Goal: Check status: Check status

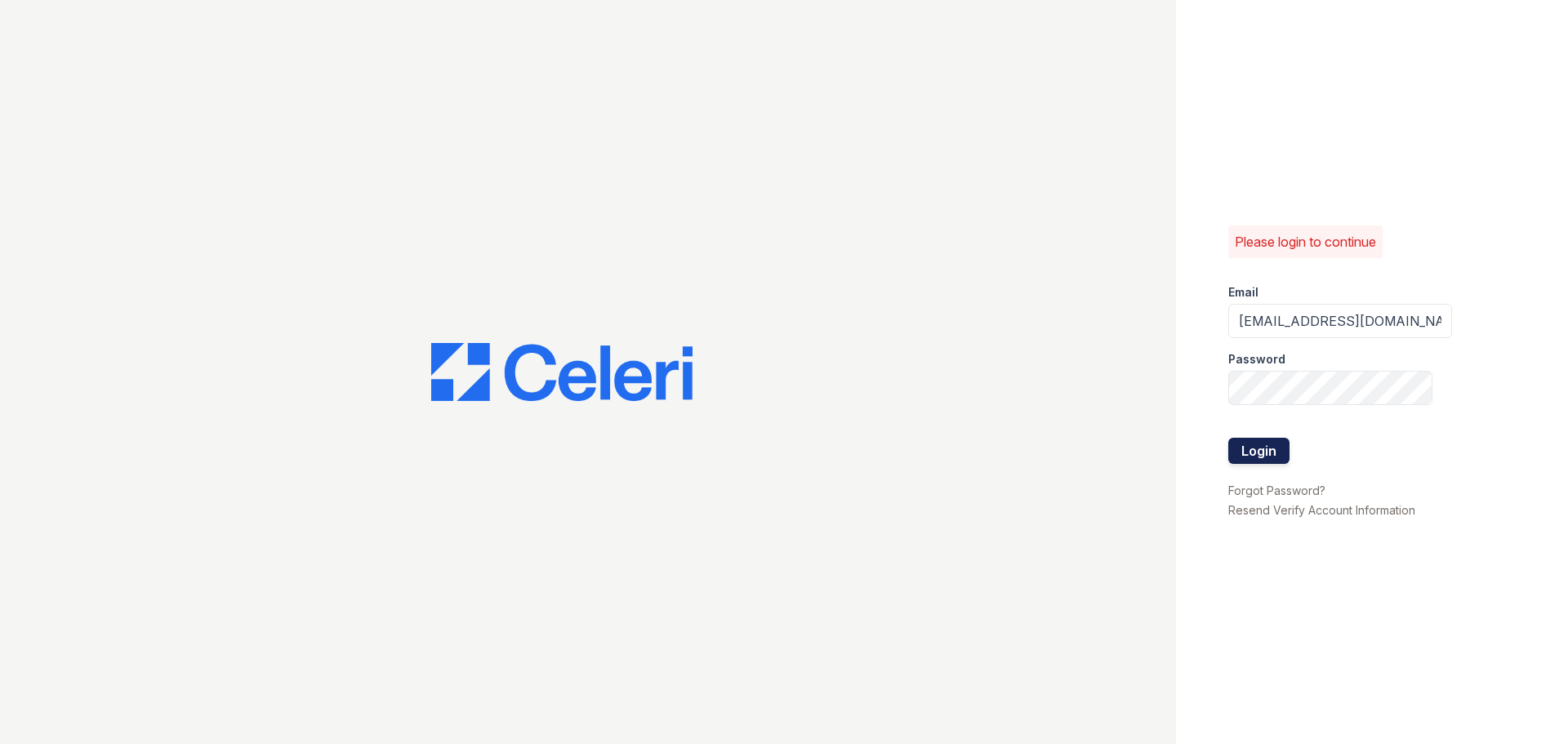
click at [1263, 452] on button "Login" at bounding box center [1258, 451] width 61 height 27
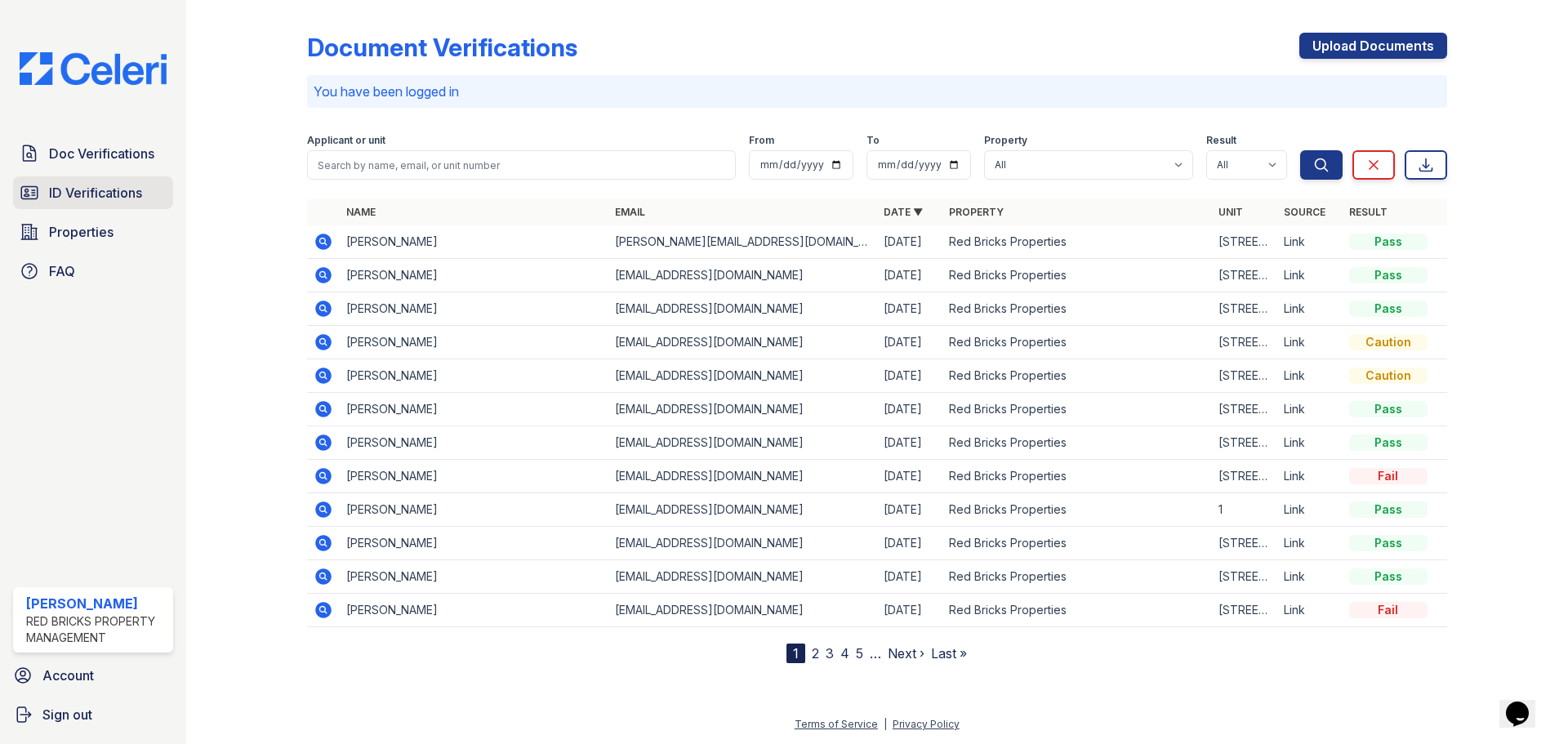
click at [100, 194] on span "ID Verifications" at bounding box center [95, 193] width 93 height 19
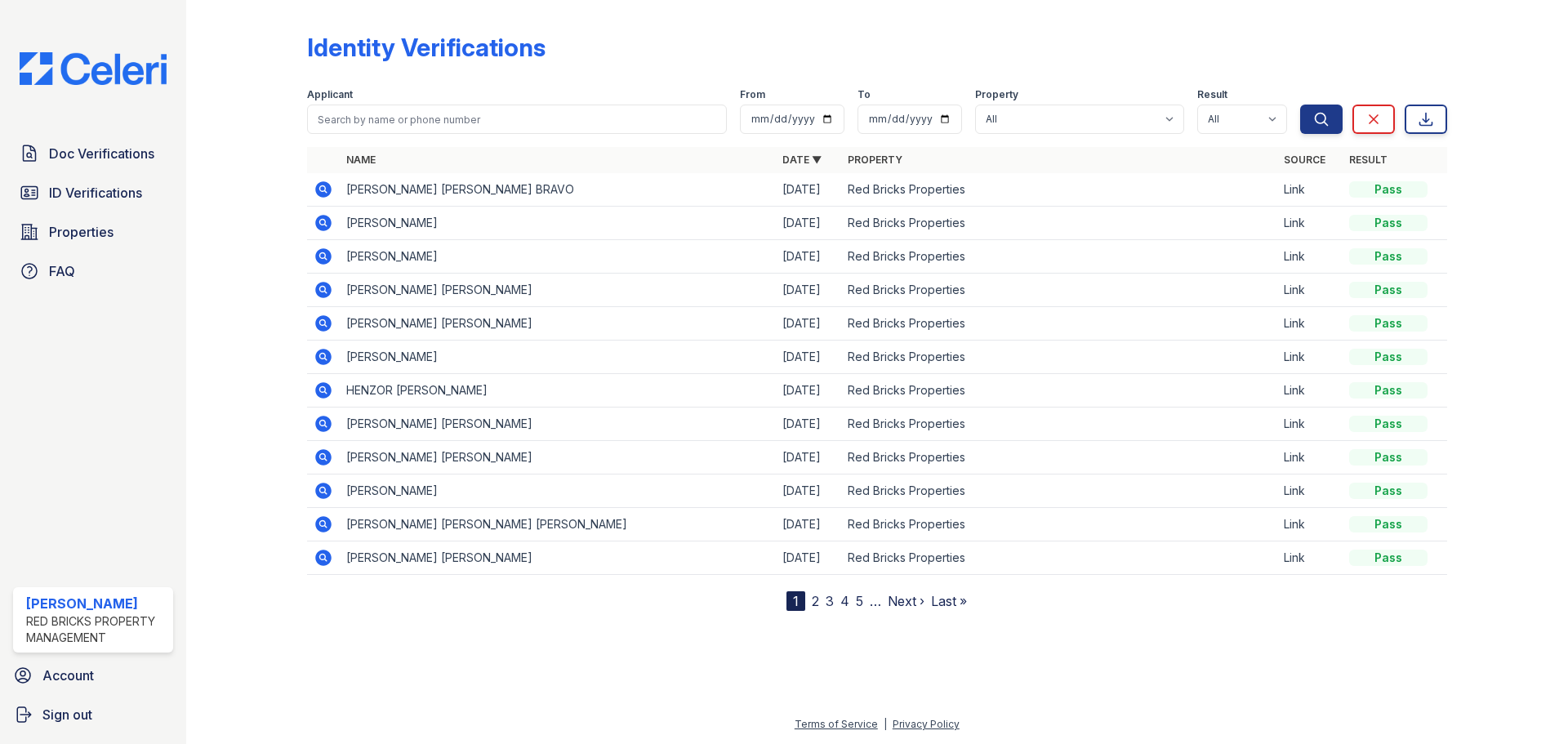
click at [322, 190] on icon at bounding box center [322, 188] width 4 height 4
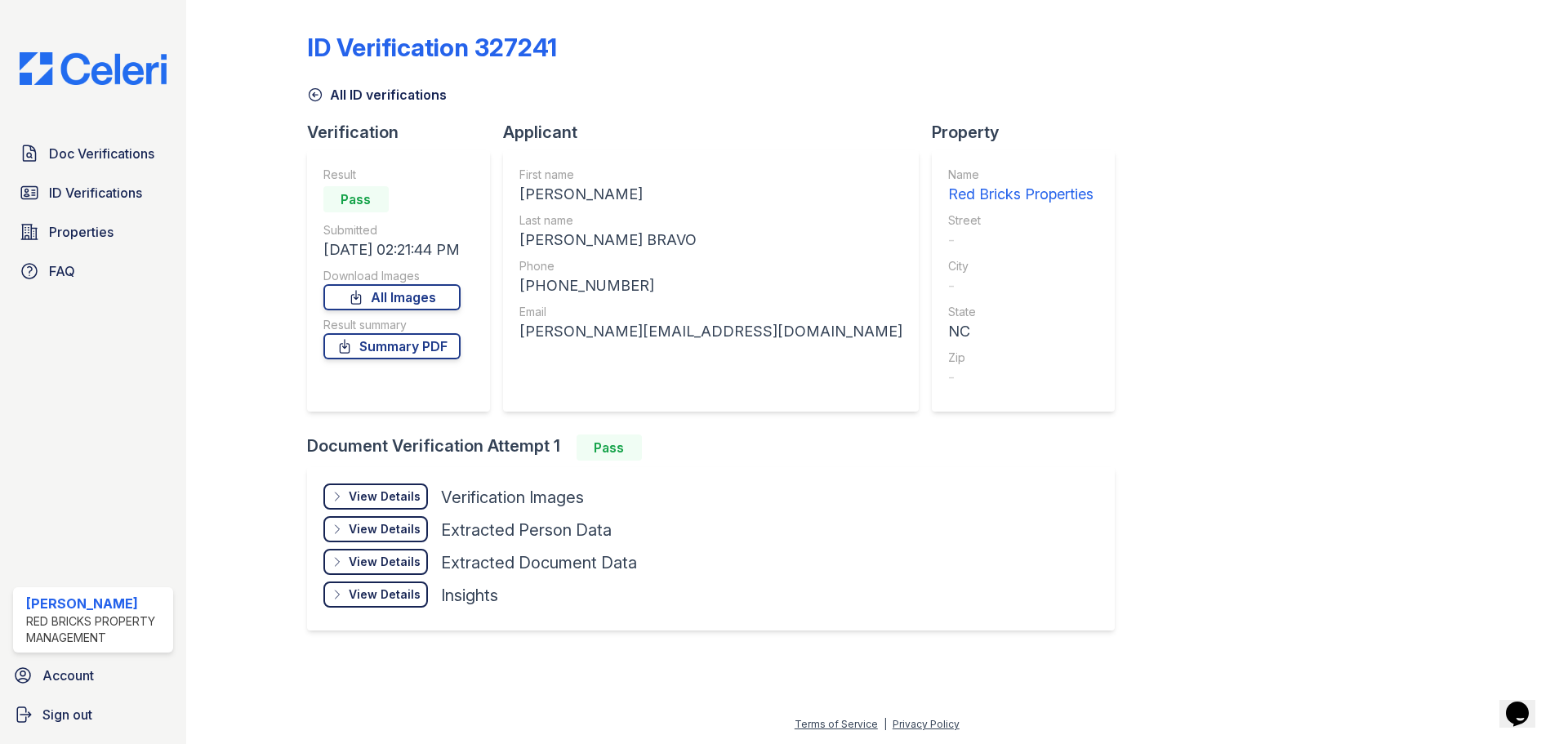
click at [373, 490] on div "View Details" at bounding box center [384, 497] width 72 height 16
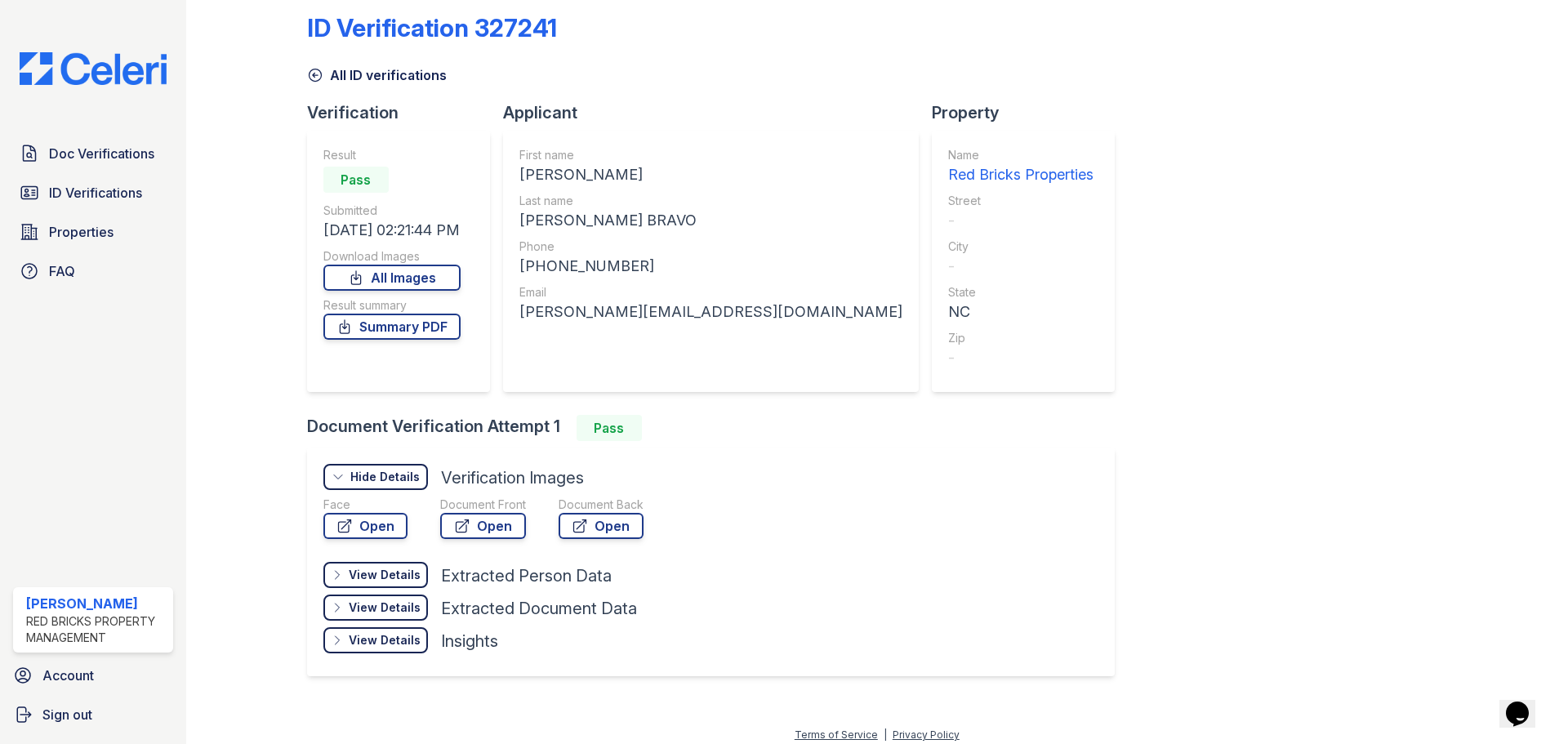
scroll to position [30, 0]
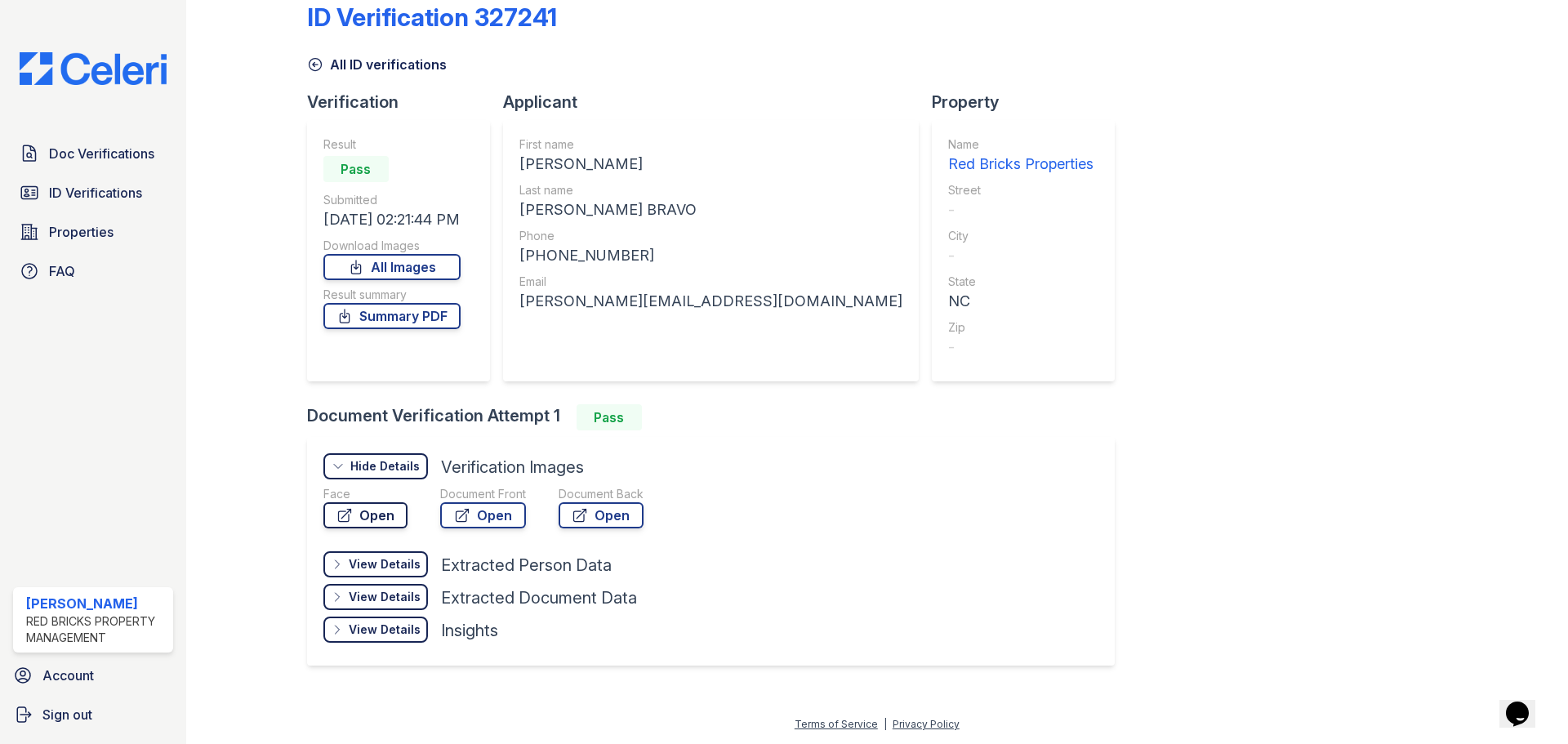
click at [354, 520] on link "Open" at bounding box center [365, 515] width 84 height 27
click at [495, 513] on link "Open" at bounding box center [483, 515] width 86 height 27
click at [113, 136] on div "Doc Verifications ID Verifications Properties FAQ Raghu Kukunoor Red Bricks Pro…" at bounding box center [93, 372] width 186 height 744
click at [119, 147] on span "Doc Verifications" at bounding box center [101, 153] width 105 height 19
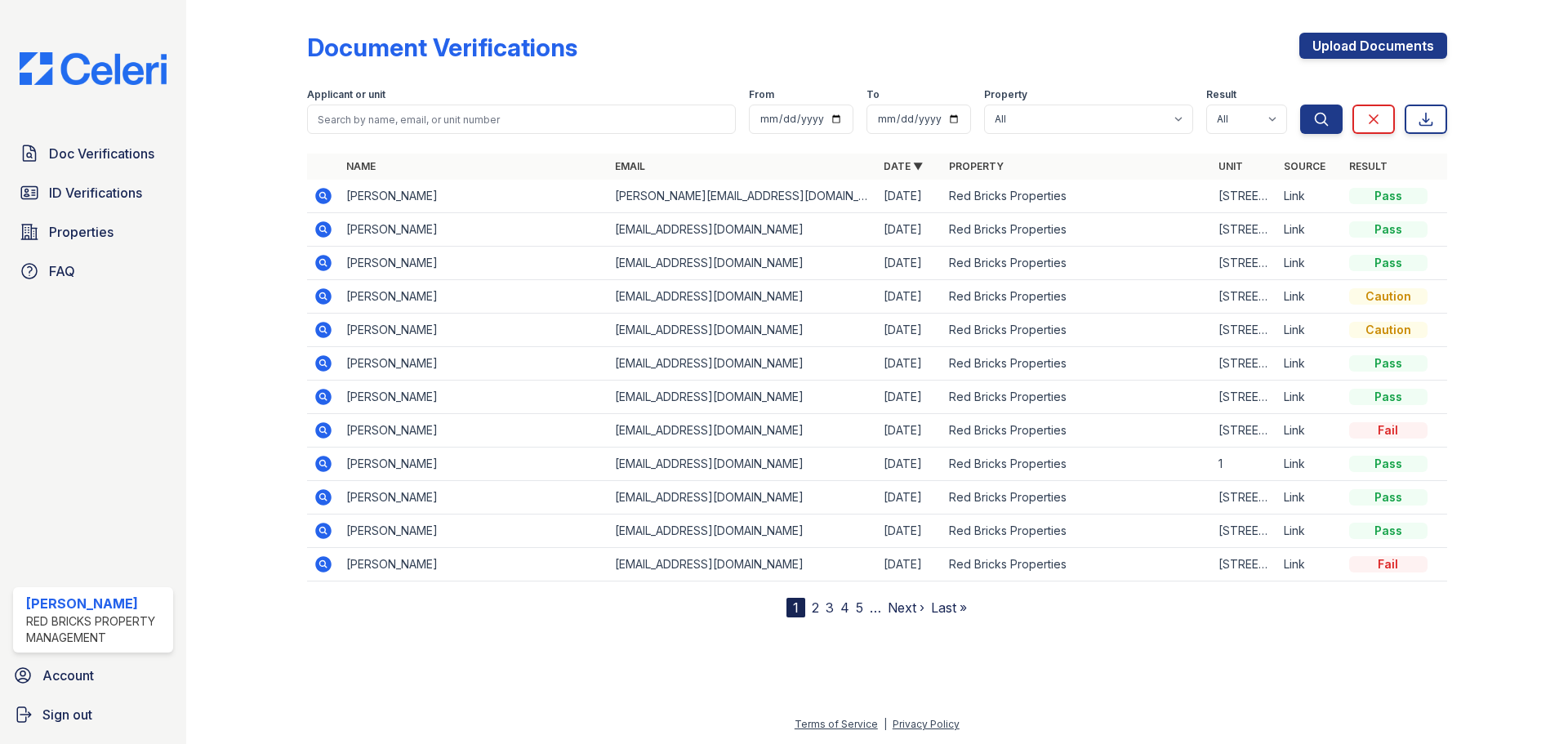
click at [320, 192] on icon at bounding box center [323, 196] width 16 height 16
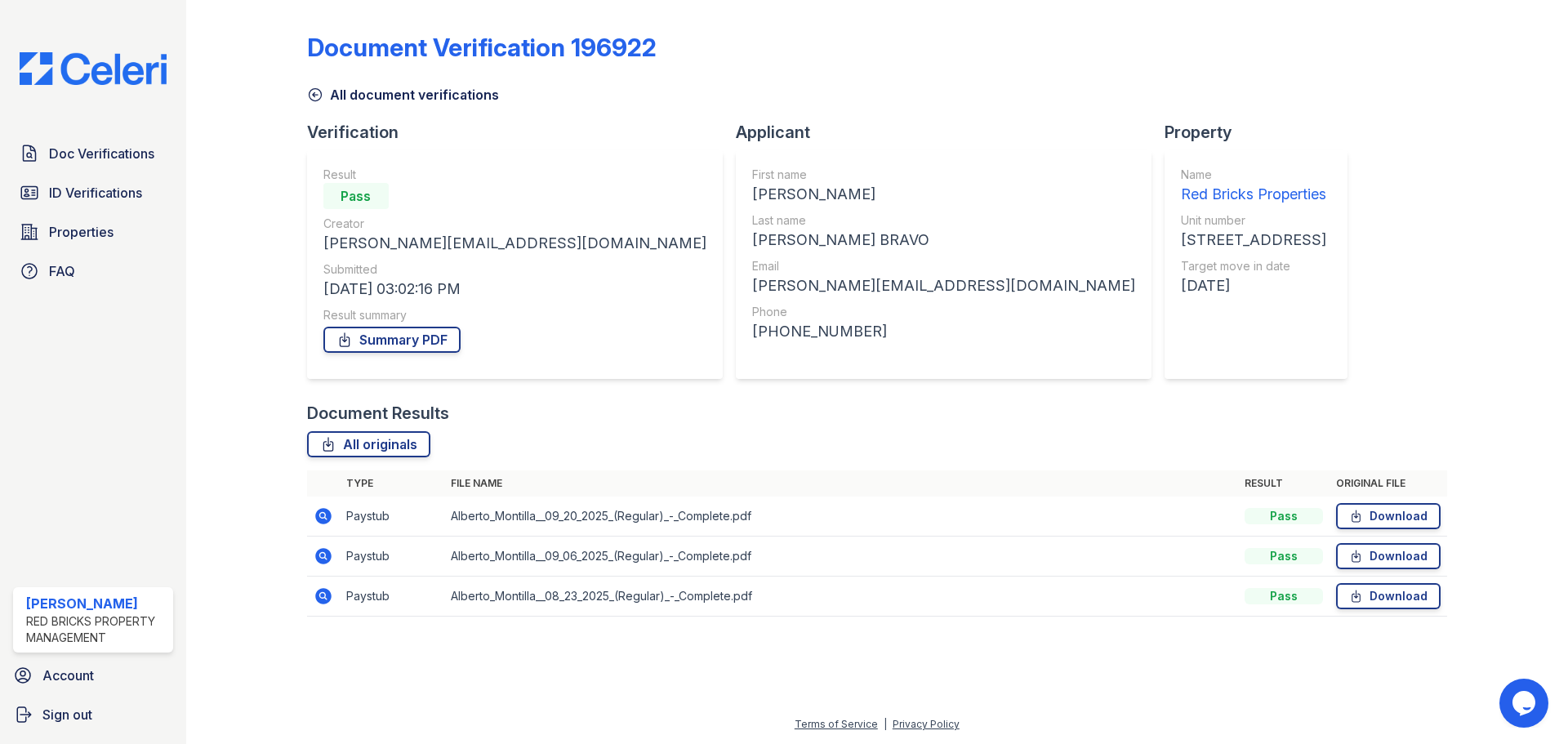
click at [321, 523] on icon at bounding box center [323, 516] width 16 height 16
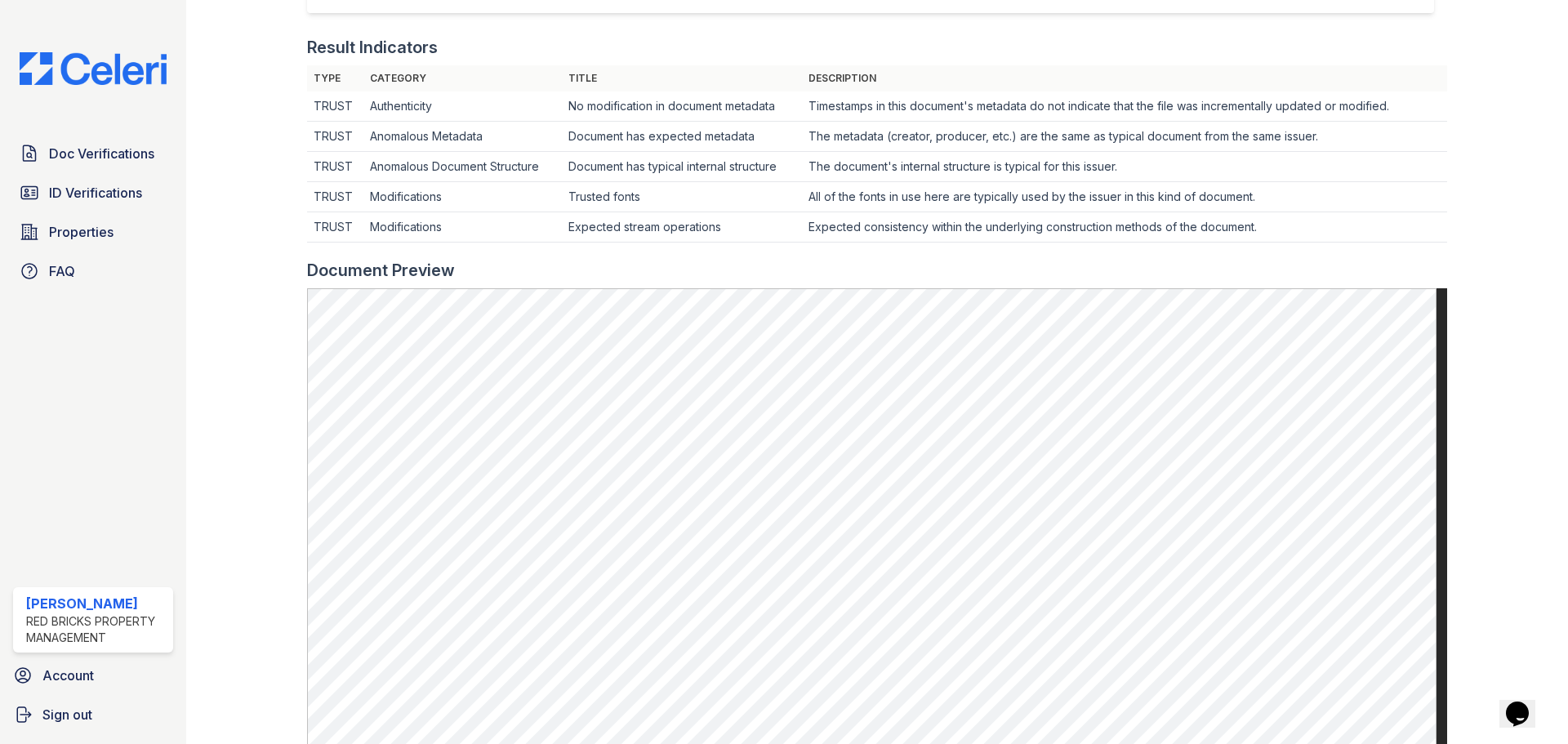
scroll to position [572, 0]
